Goal: Task Accomplishment & Management: Manage account settings

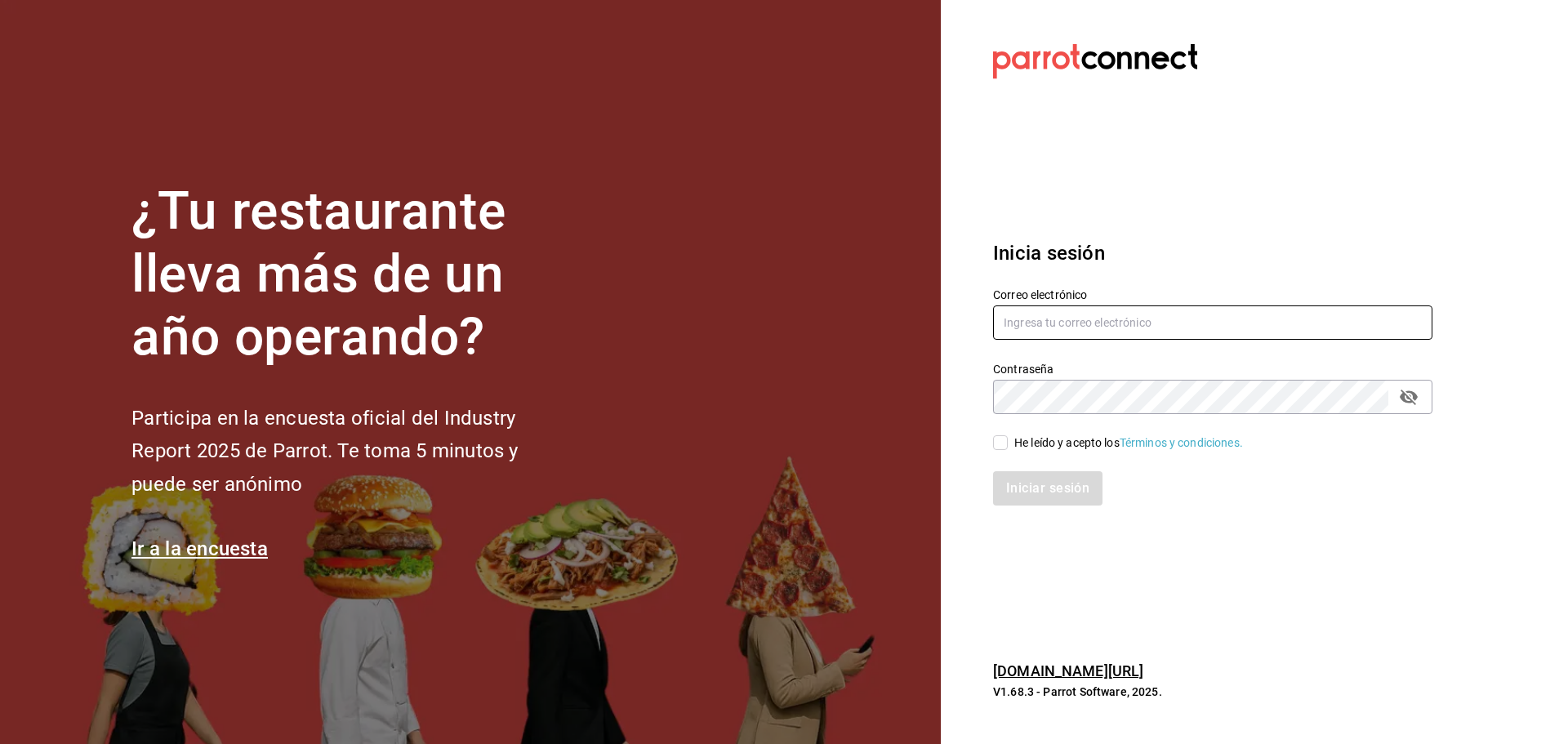
type input "multiuser@tacosdonpedro.com"
click at [1000, 442] on input "He leído y acepto los Términos y condiciones." at bounding box center [1000, 442] width 14 height 14
checkbox input "true"
click at [1021, 489] on button "Iniciar sesión" at bounding box center [1048, 488] width 111 height 34
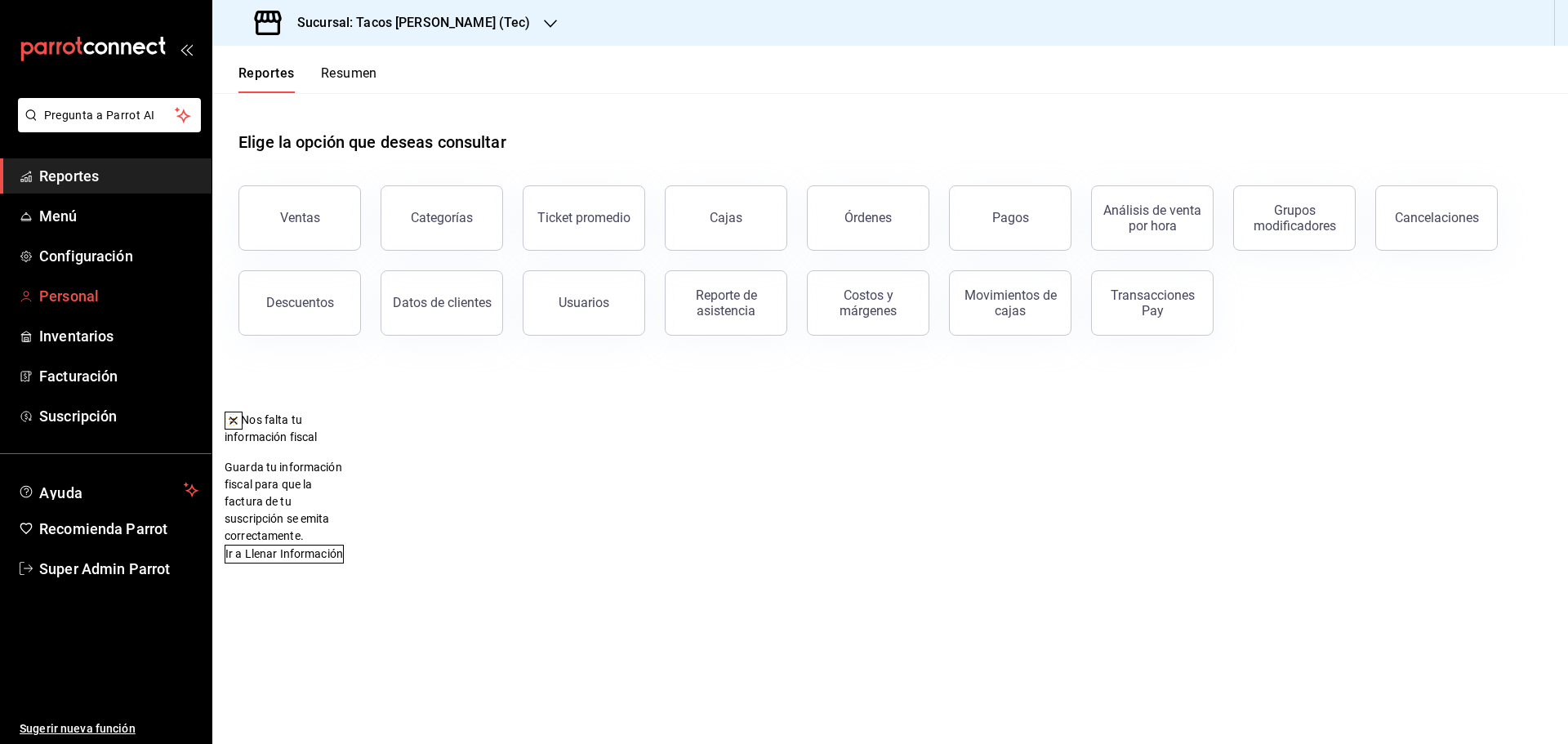
click at [86, 296] on span "Personal" at bounding box center [118, 296] width 159 height 22
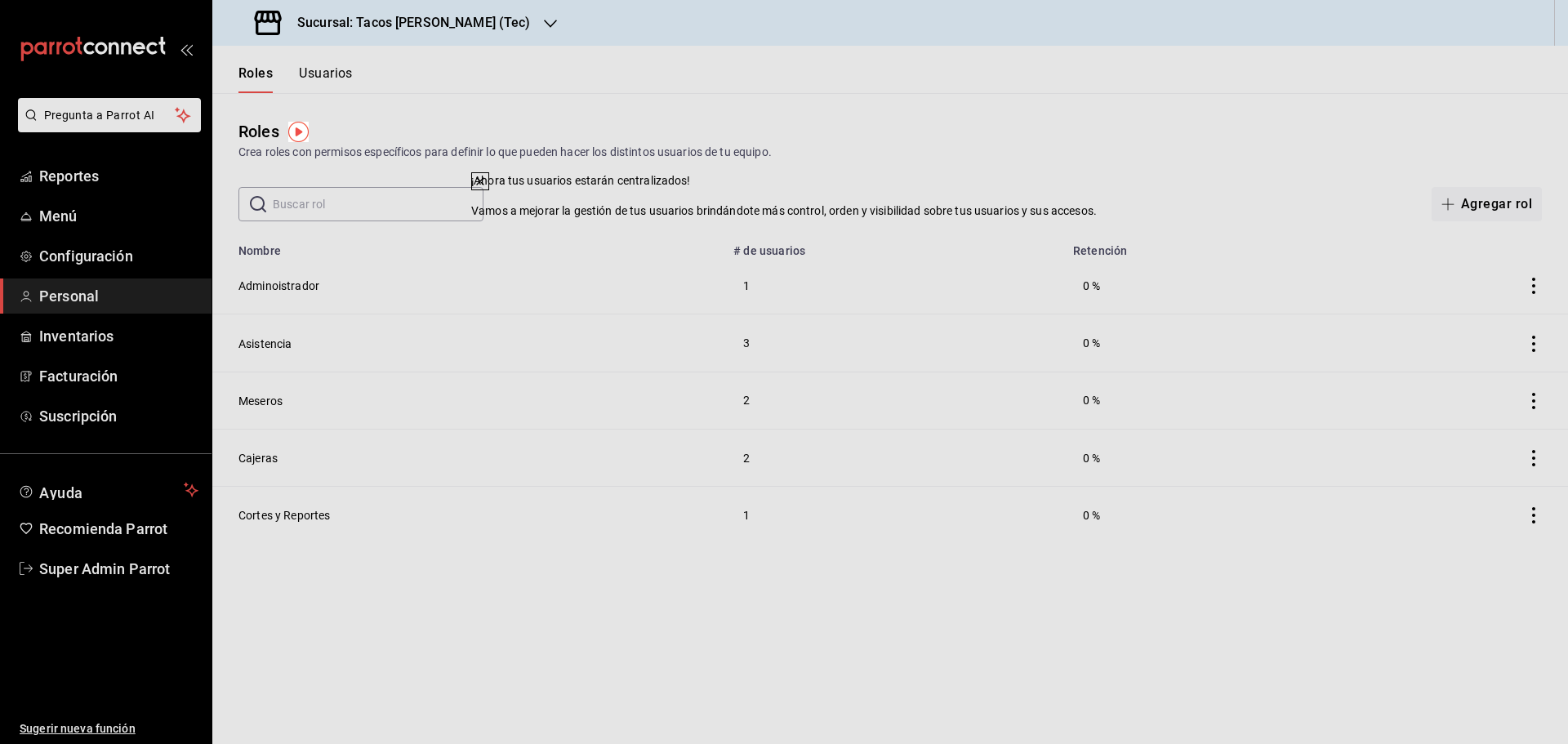
click at [484, 184] on icon at bounding box center [479, 181] width 6 height 6
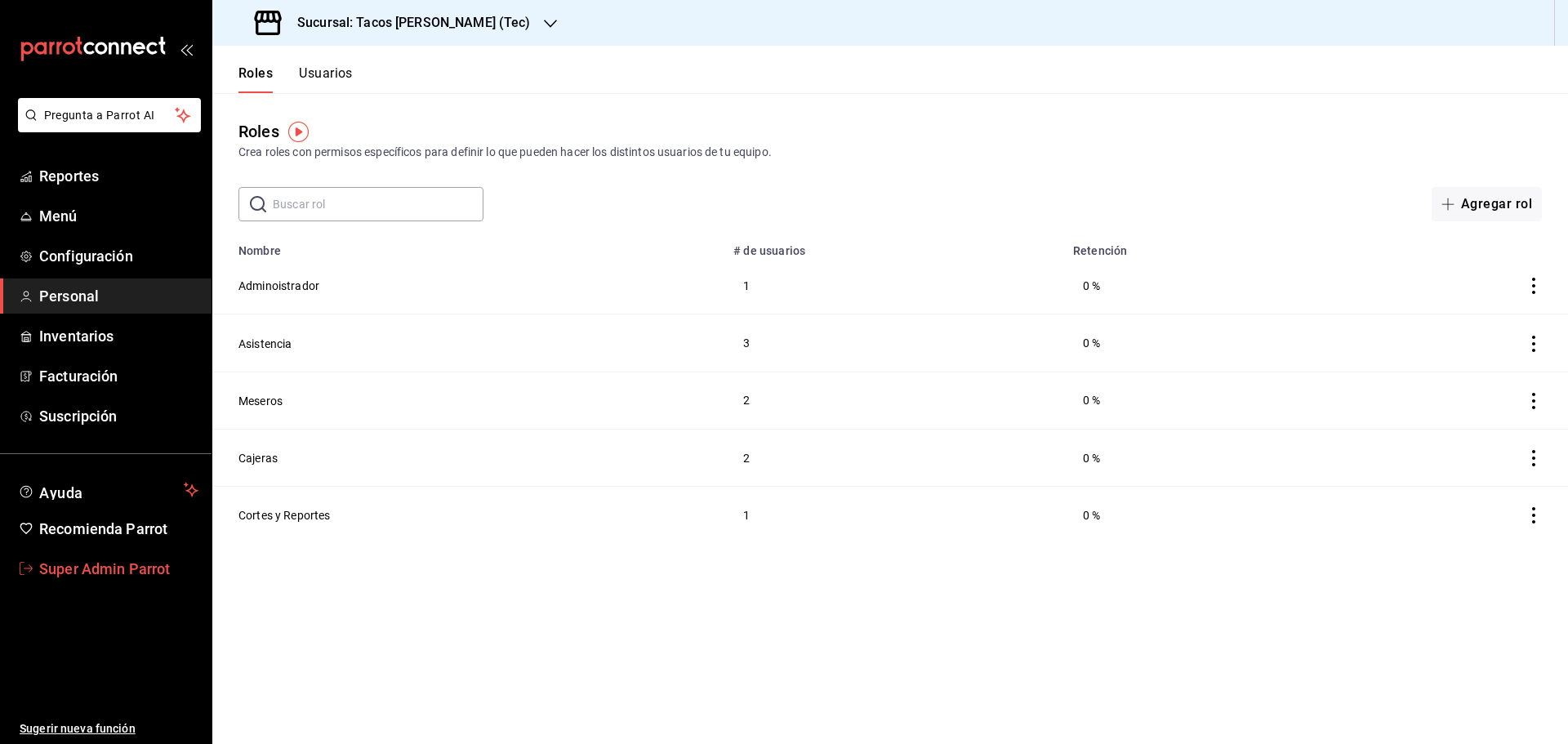
click at [122, 572] on span "Super Admin Parrot" at bounding box center [118, 568] width 159 height 22
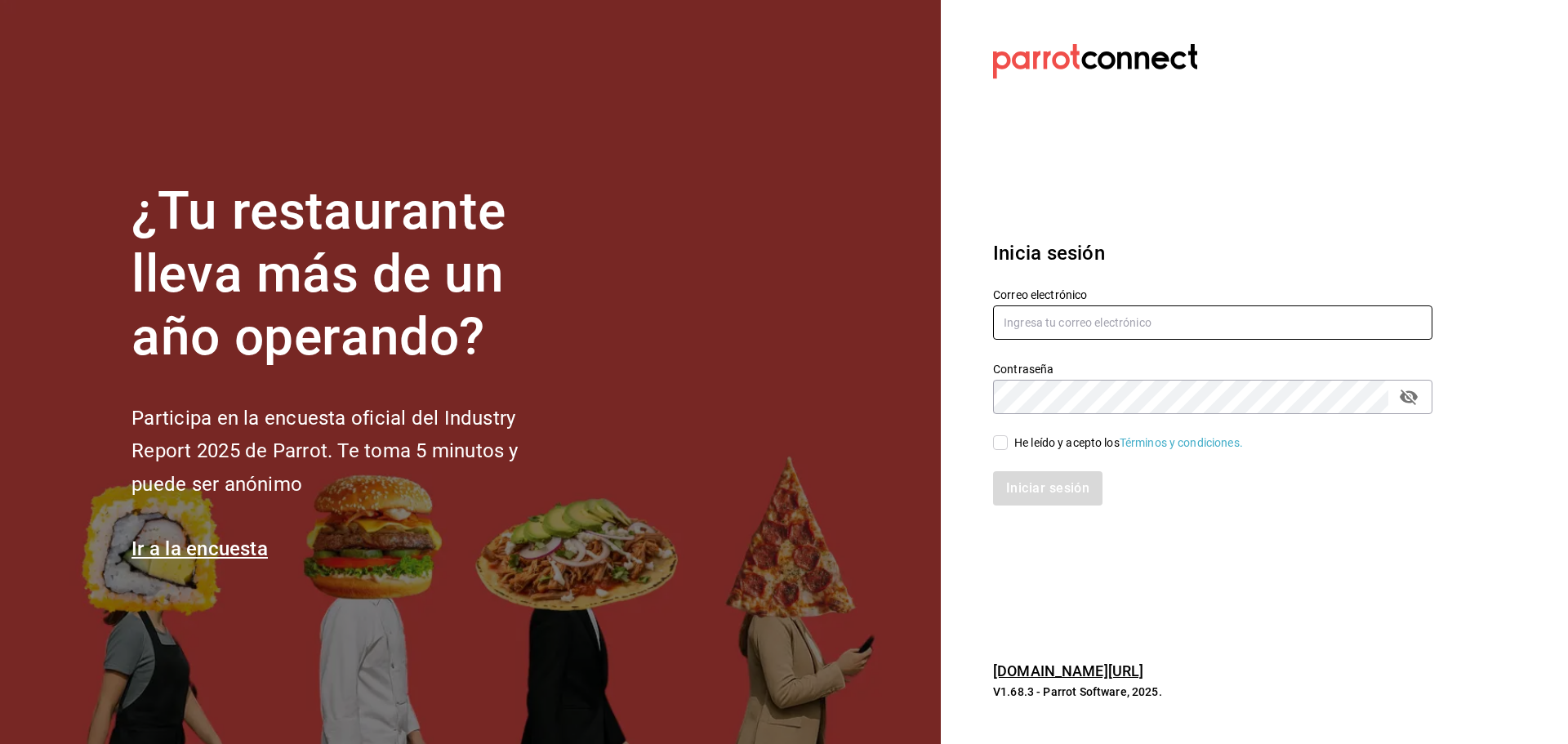
type input "multiuser@tacosdonpedro.com"
